Goal: Task Accomplishment & Management: Manage account settings

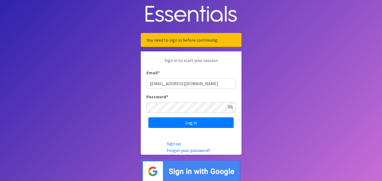
type input "[EMAIL_ADDRESS][DOMAIN_NAME]"
click at [148, 117] on input "Log in" at bounding box center [190, 122] width 85 height 11
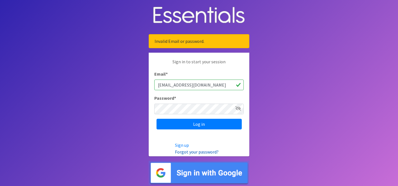
click at [196, 152] on link "Forgot your password?" at bounding box center [197, 152] width 44 height 6
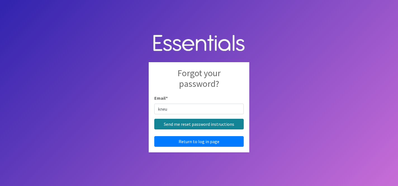
type input "[EMAIL_ADDRESS][DOMAIN_NAME]"
click at [190, 126] on input "Send me reset password instructions" at bounding box center [198, 124] width 89 height 11
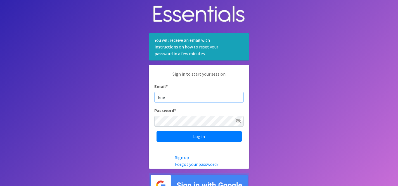
type input "[EMAIL_ADDRESS][DOMAIN_NAME]"
click at [236, 121] on icon at bounding box center [238, 120] width 6 height 4
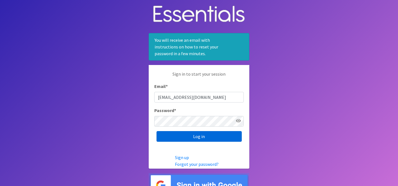
click at [207, 133] on input "Log in" at bounding box center [199, 136] width 85 height 11
